Goal: Task Accomplishment & Management: Complete application form

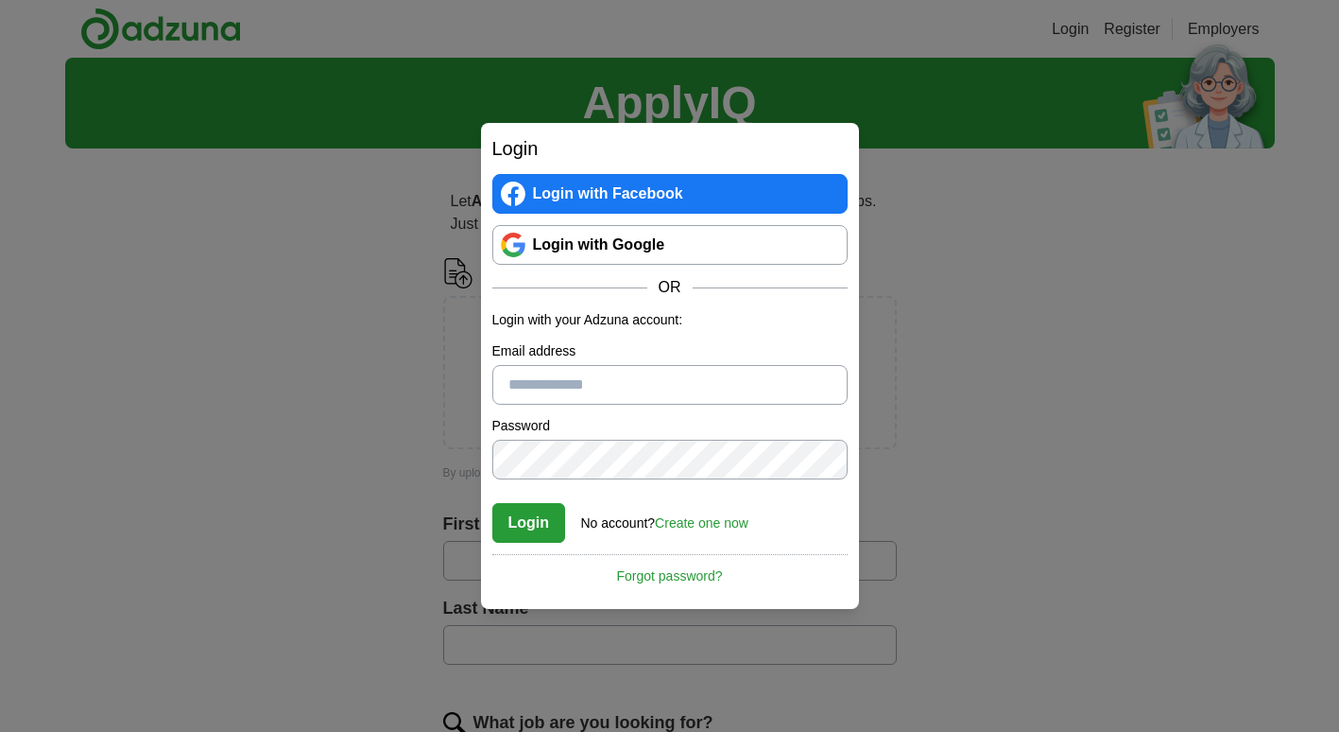
click at [581, 252] on link "Login with Google" at bounding box center [669, 245] width 355 height 40
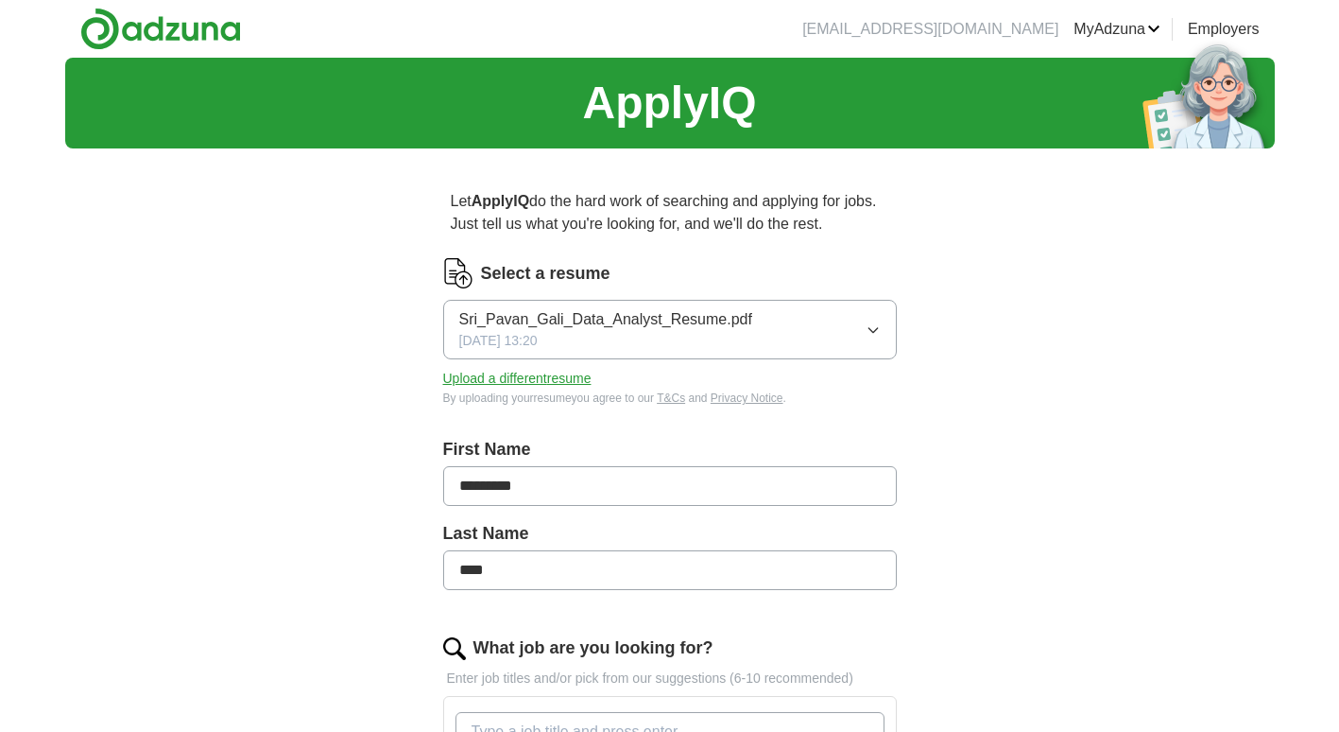
click at [818, 332] on button "Sri_Pavan_Gali_Data_Analyst_Resume.pdf [DATE] 13:20" at bounding box center [670, 330] width 454 height 60
click at [1026, 440] on div "ApplyIQ Let ApplyIQ do the hard work of searching and applying for jobs. Just t…" at bounding box center [670, 697] width 1210 height 1279
click at [522, 375] on button "Upload a different resume" at bounding box center [517, 379] width 148 height 20
click at [575, 375] on button "Upload a different resume" at bounding box center [517, 379] width 148 height 20
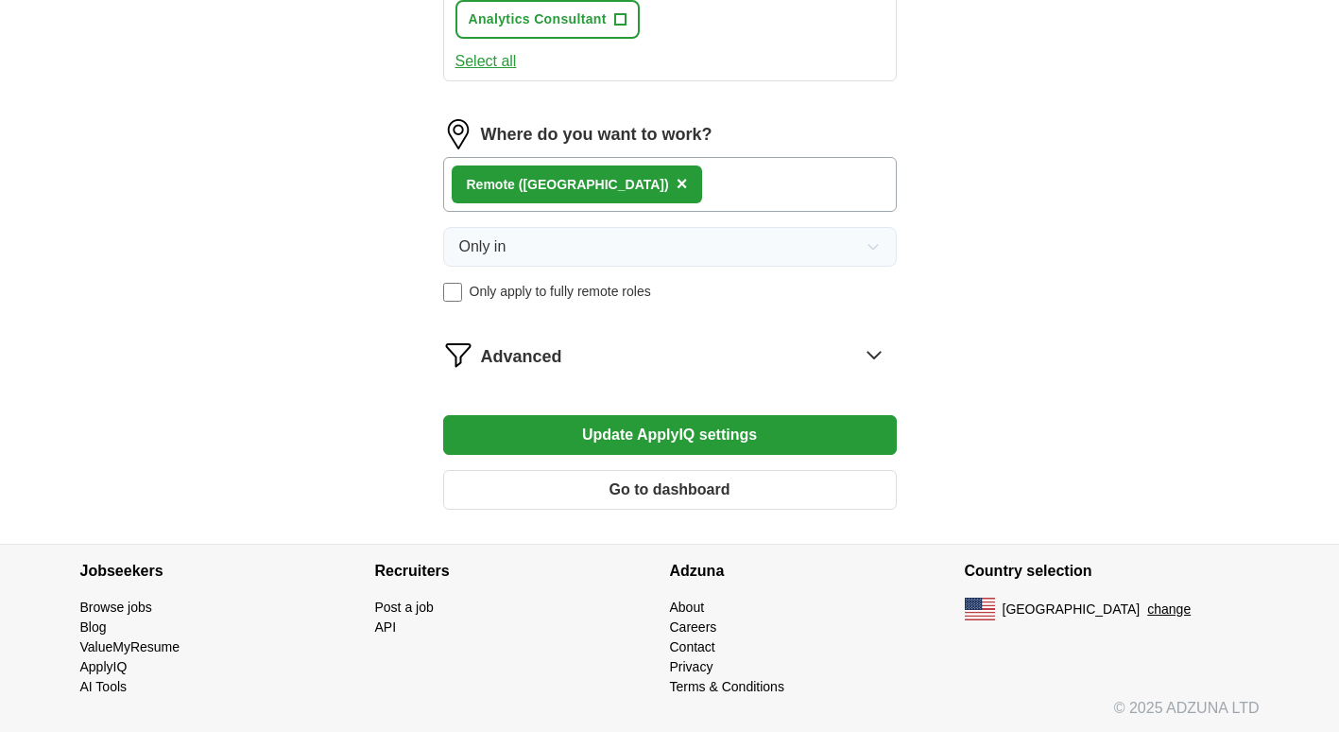
scroll to position [1179, 0]
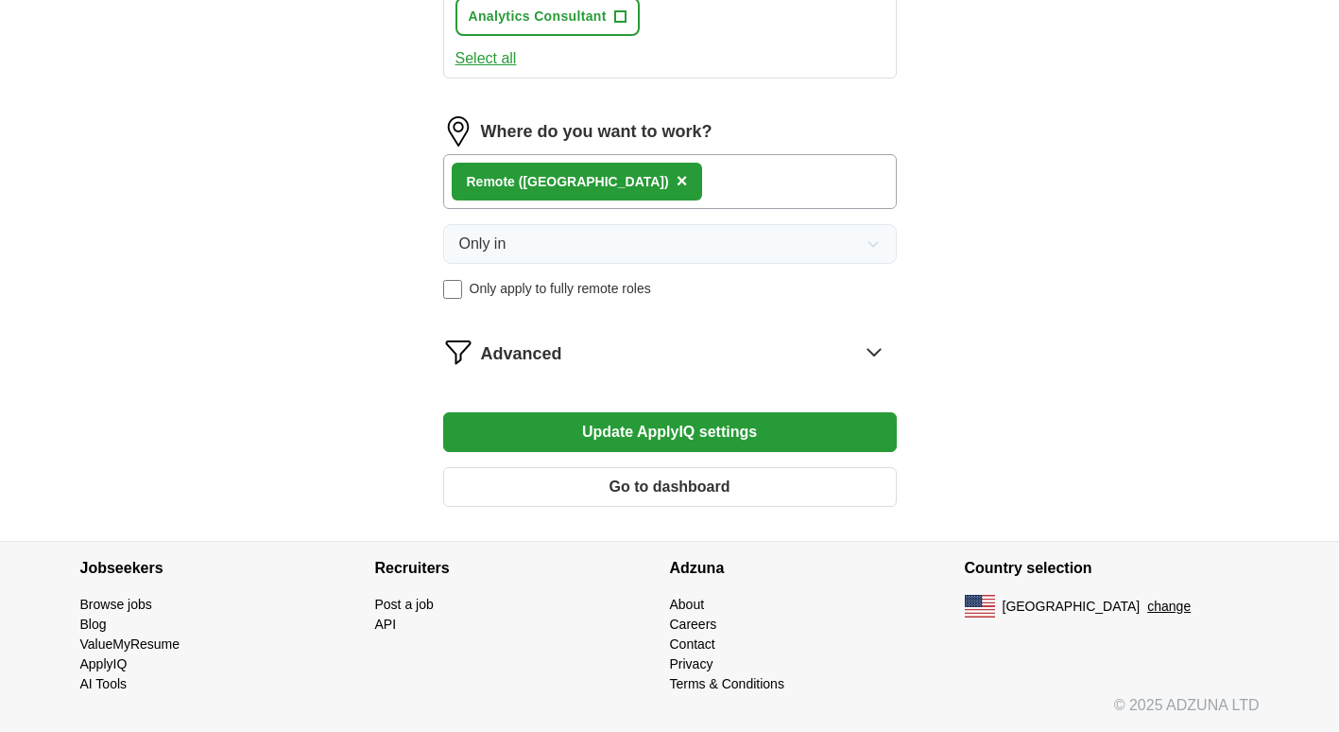
click at [771, 446] on button "Update ApplyIQ settings" at bounding box center [670, 432] width 454 height 40
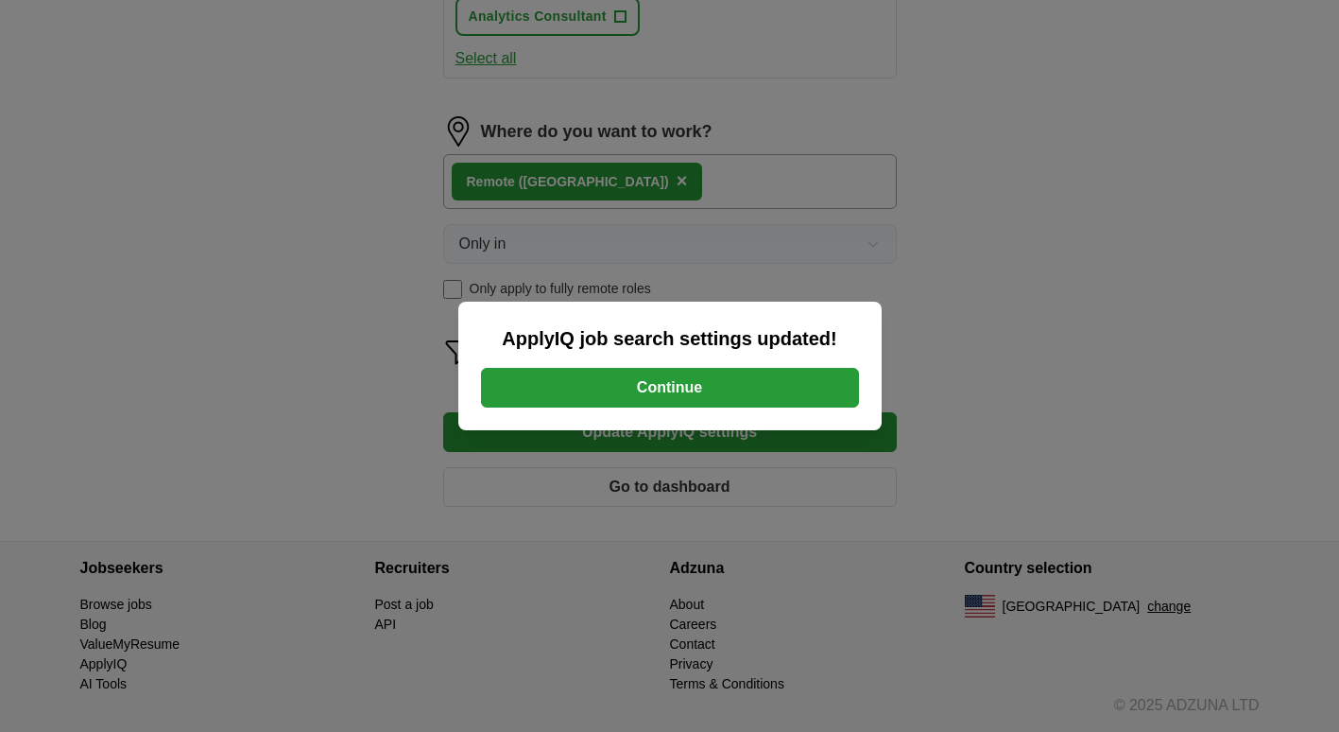
click at [745, 405] on button "Continue" at bounding box center [670, 388] width 378 height 40
